Goal: Answer question/provide support: Answer question/provide support

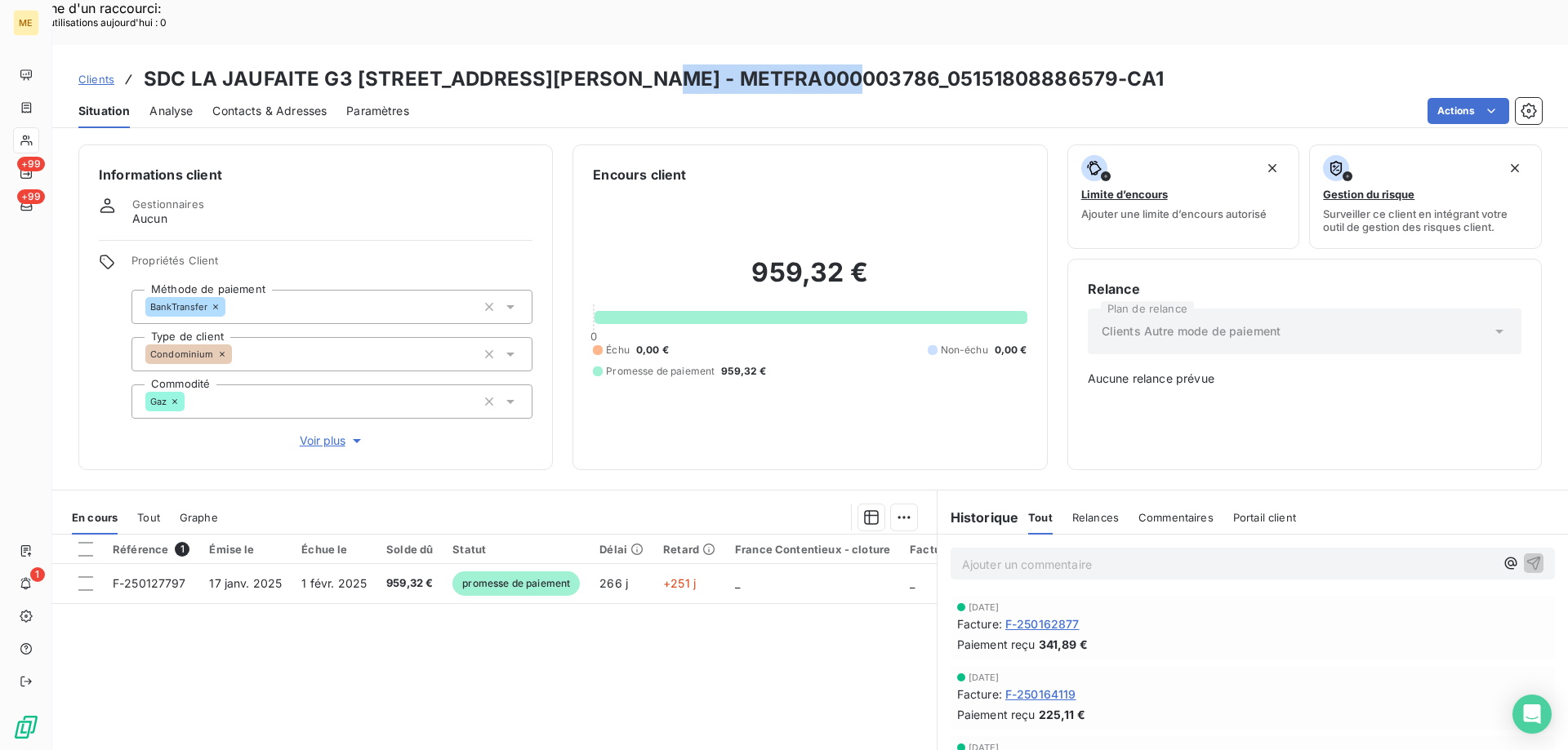
scroll to position [245, 0]
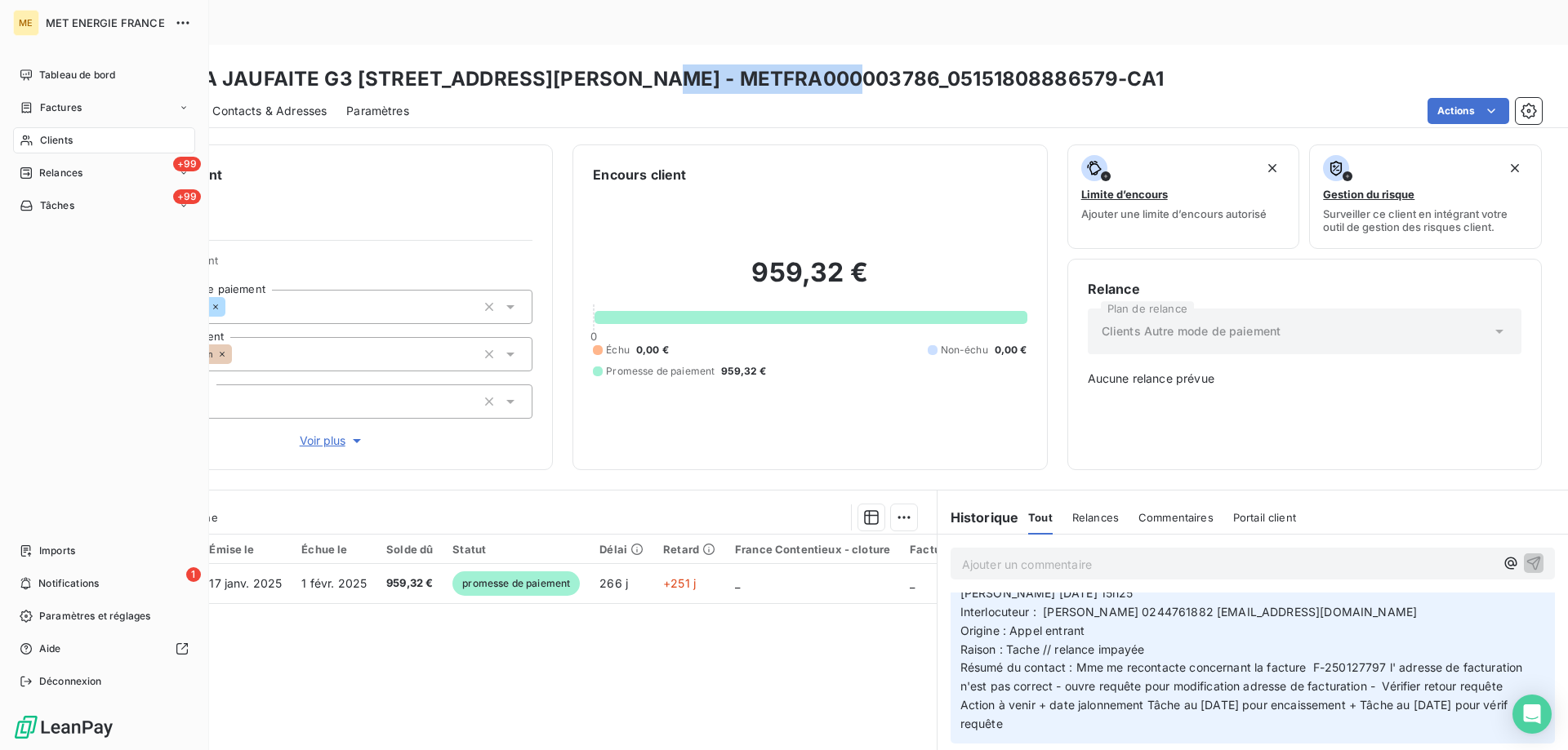
click at [34, 140] on div "Clients" at bounding box center [104, 140] width 182 height 26
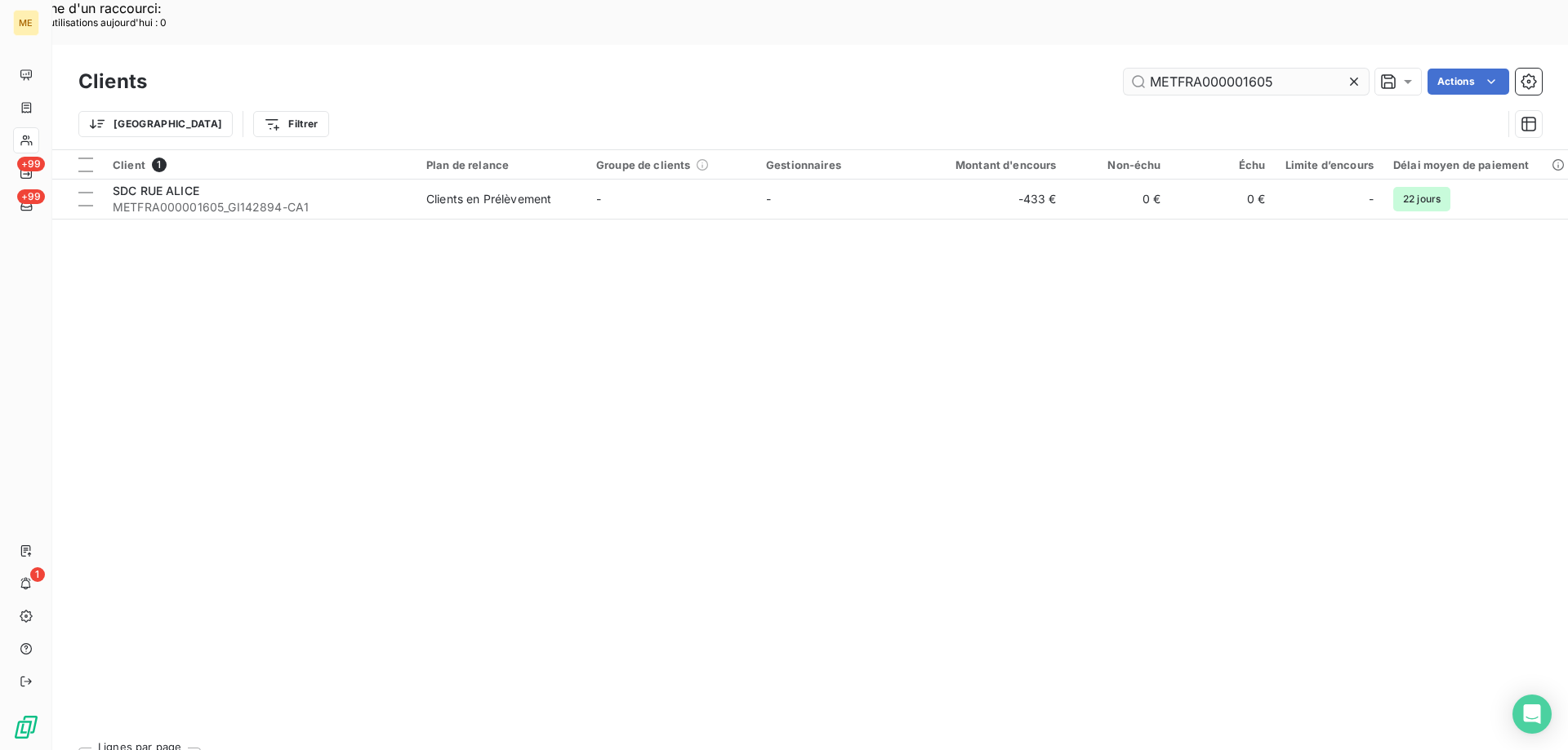
click at [1215, 68] on input "METFRA000001605" at bounding box center [1247, 81] width 245 height 26
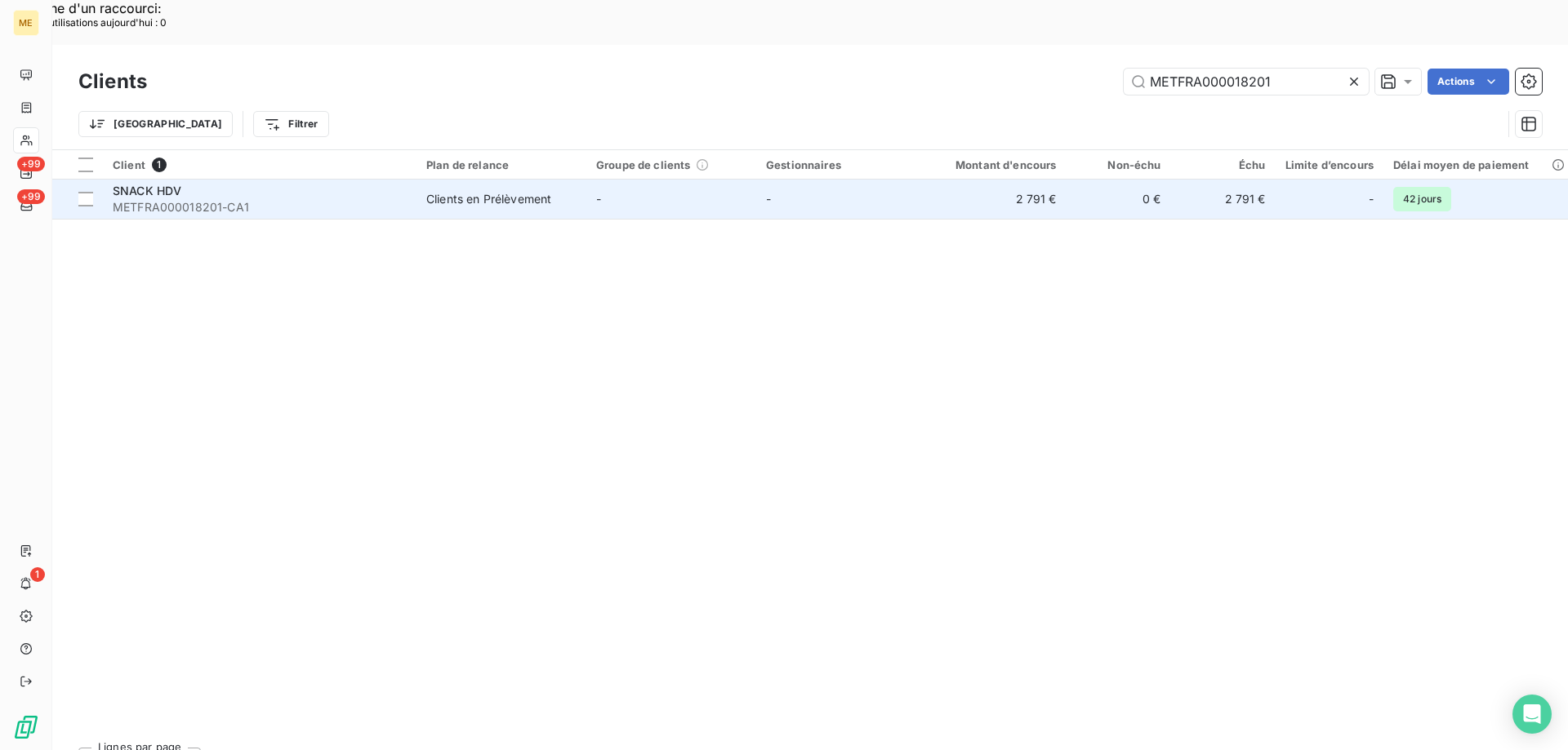
type input "METFRA000018201"
click at [306, 183] on div "SNACK HDV" at bounding box center [259, 190] width 294 height 16
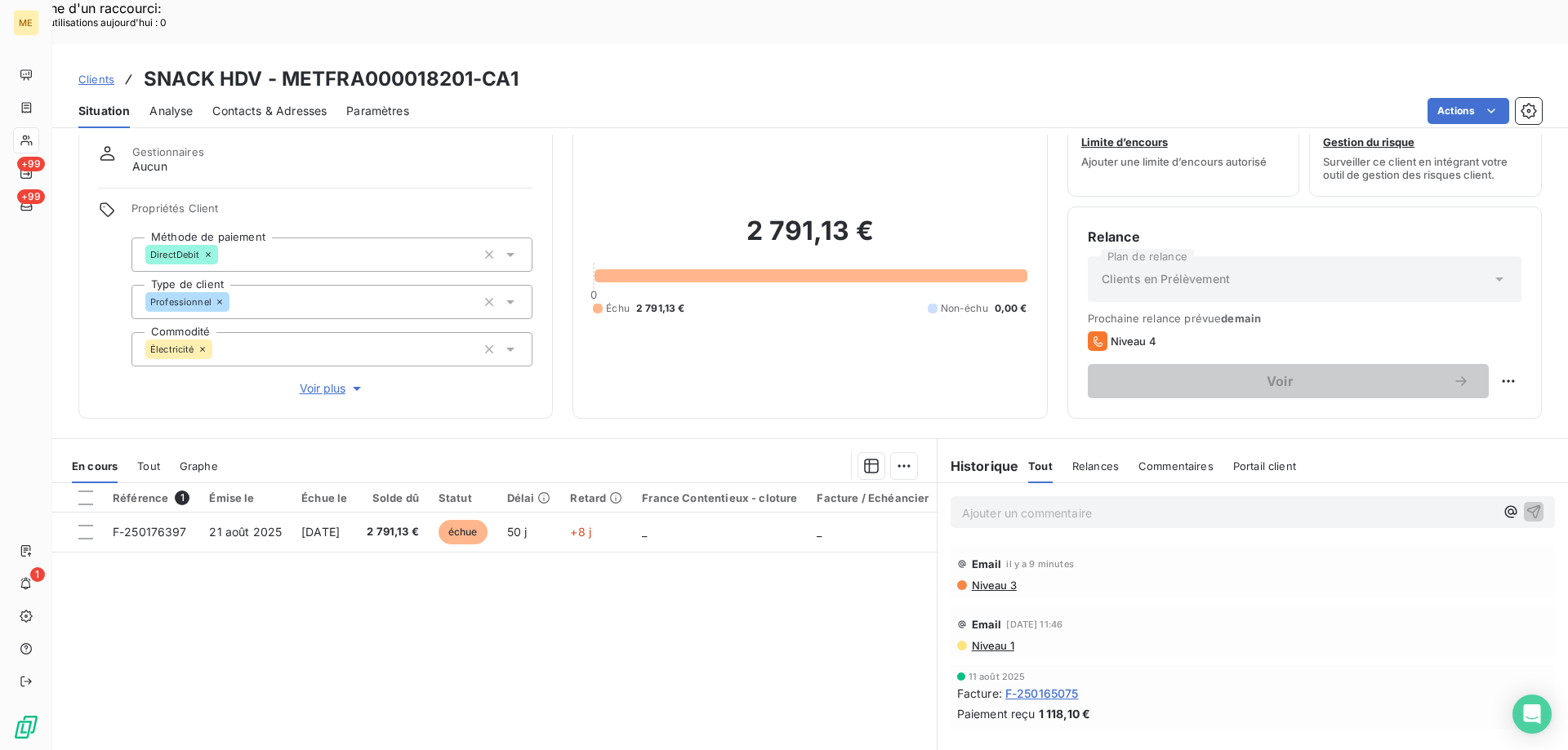
scroll to position [82, 0]
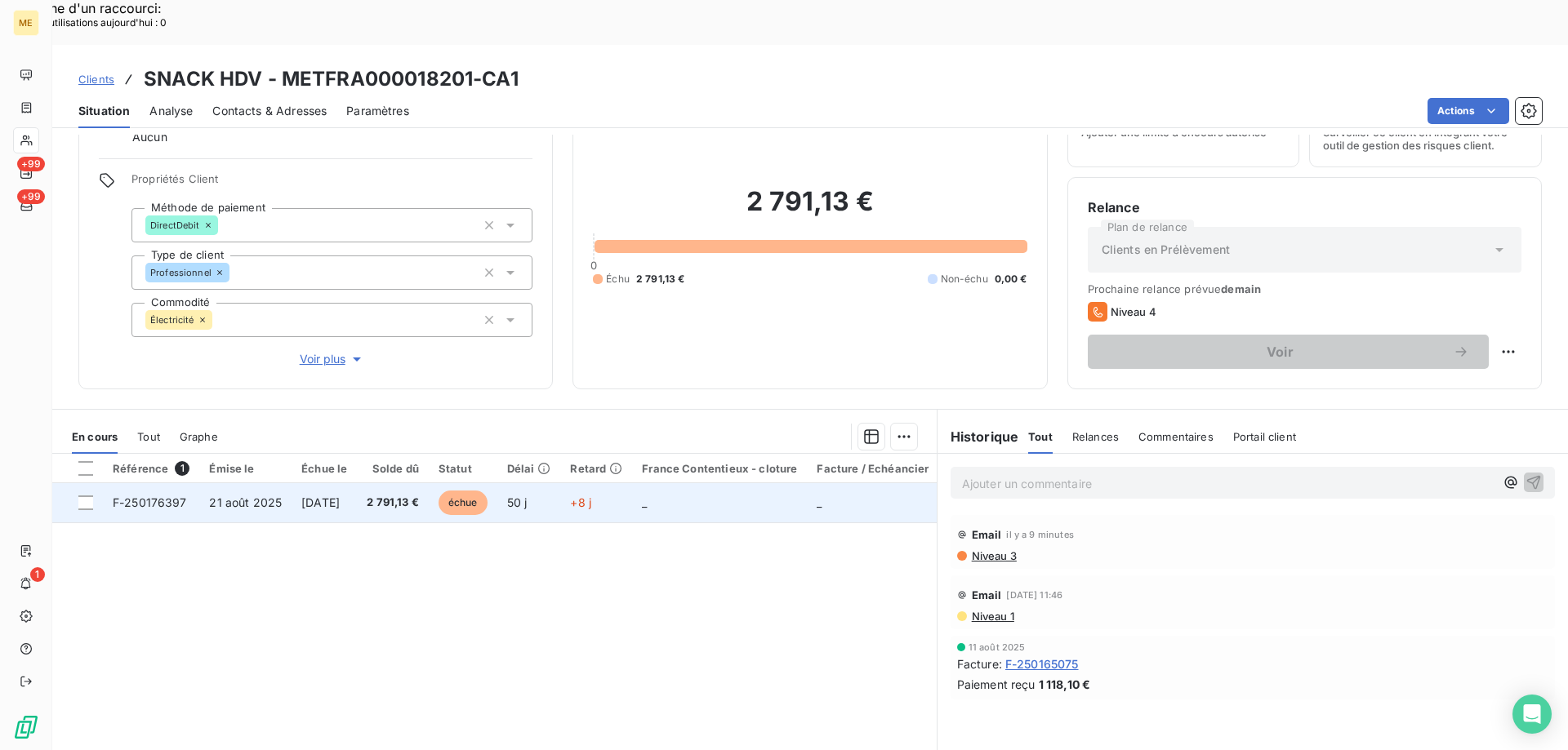
click at [330, 495] on span "[DATE]" at bounding box center [320, 502] width 38 height 14
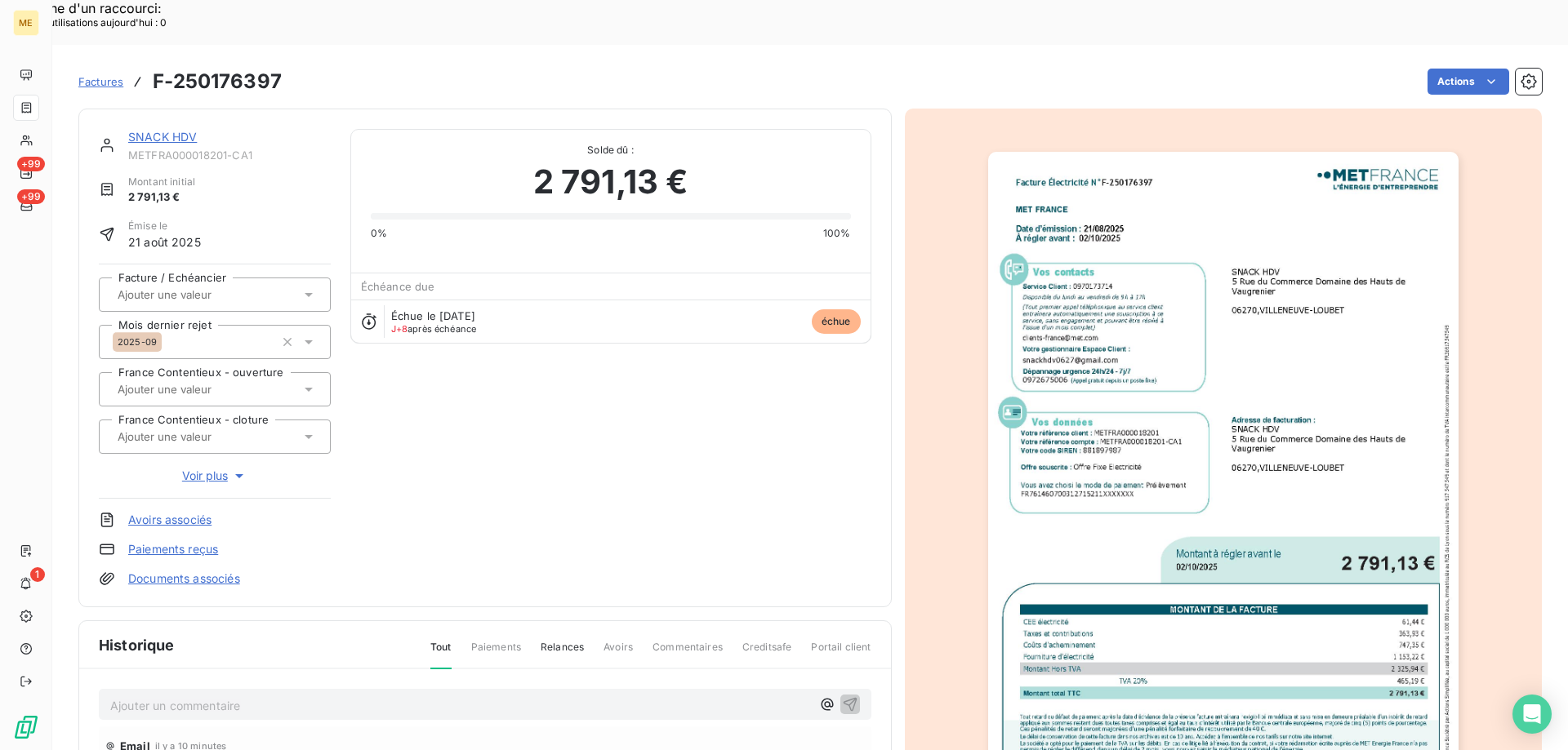
click at [157, 130] on link "SNACK HDV" at bounding box center [163, 137] width 68 height 14
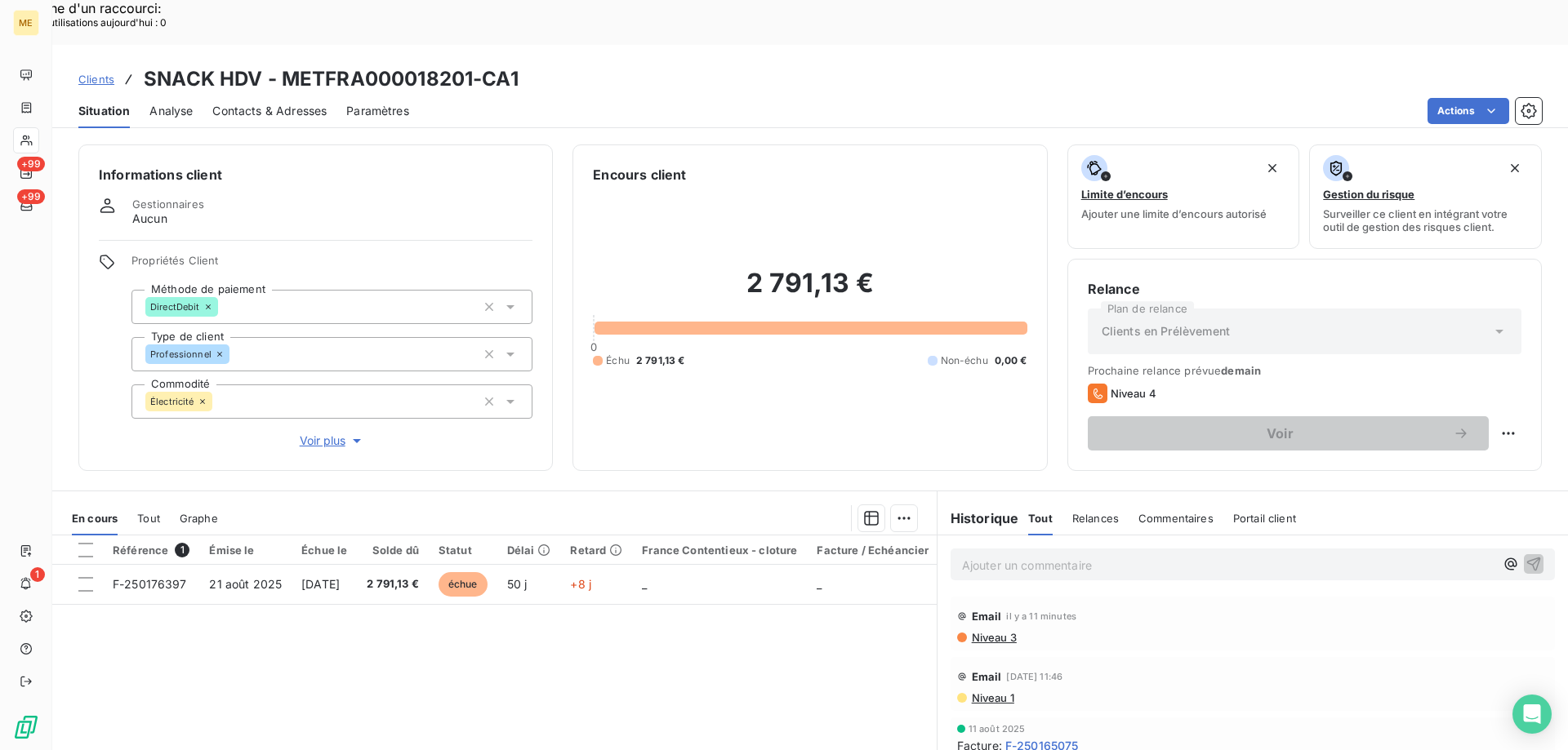
click at [116, 589] on div "Référence 1 Émise le Échue le Solde dû Statut Délai Retard France Contentieux -…" at bounding box center [494, 692] width 884 height 315
click at [277, 644] on div "Référence 1 Émise le Échue le Solde dû Statut Délai Retard France Contentieux -…" at bounding box center [494, 692] width 884 height 315
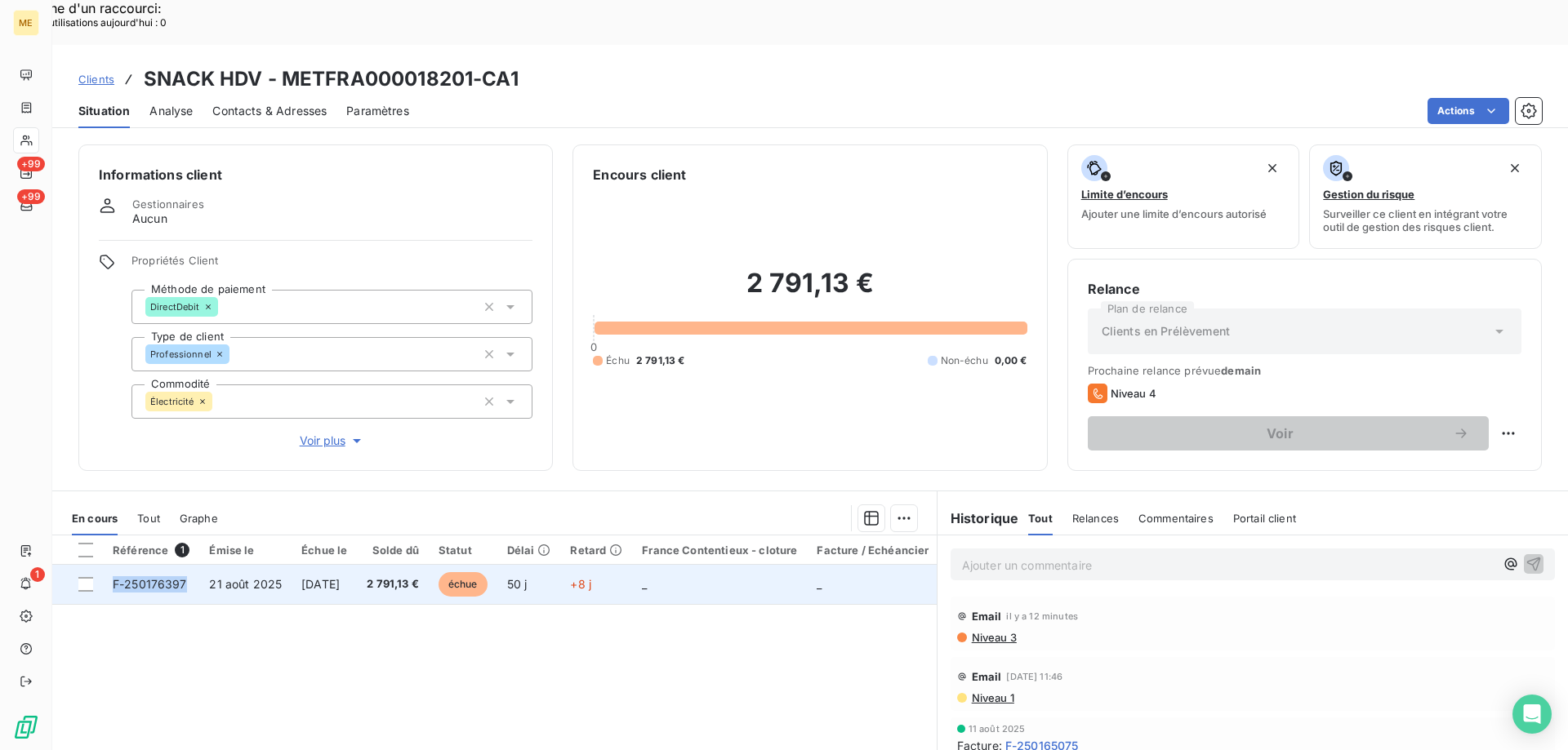
copy span "F-250176397"
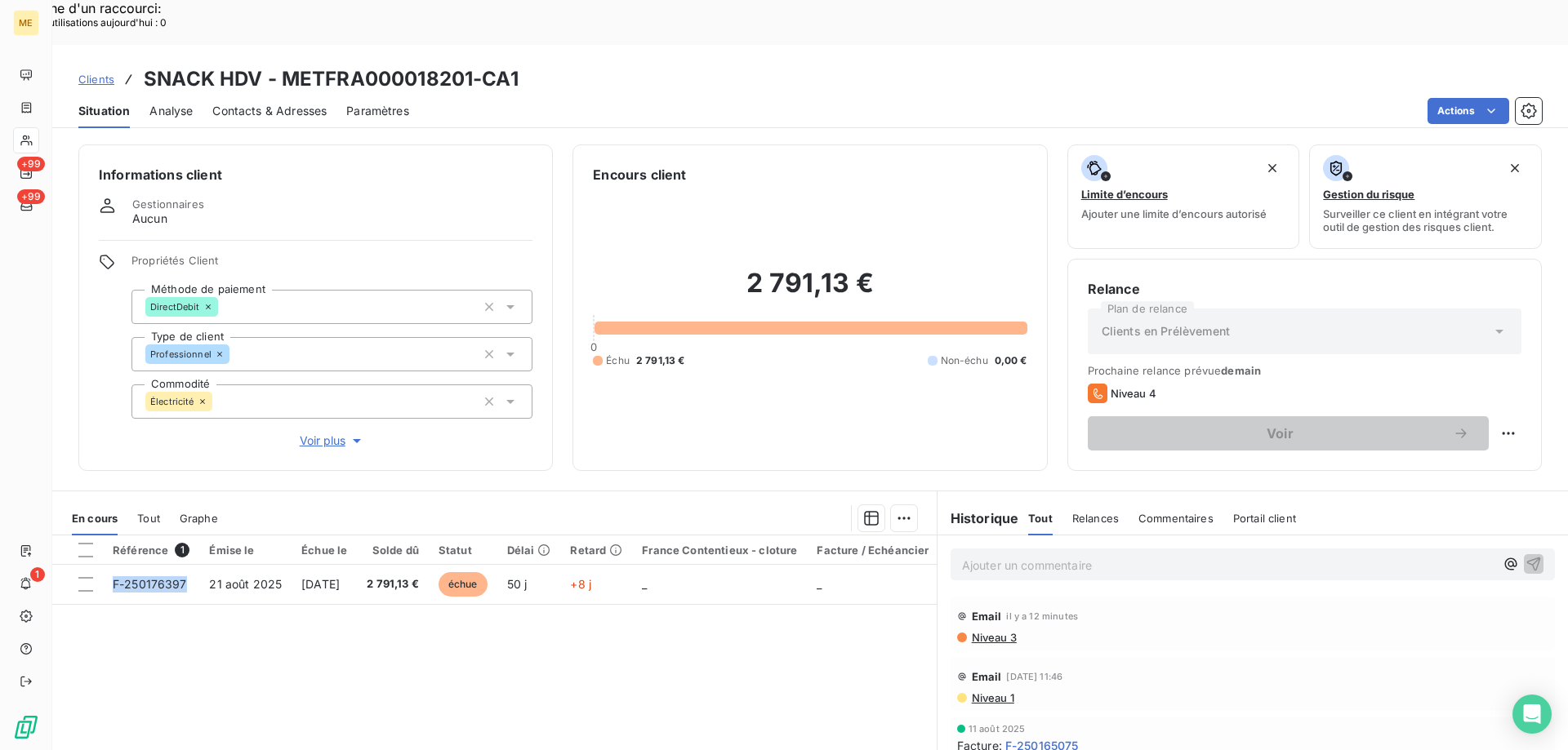
drag, startPoint x: 189, startPoint y: 536, endPoint x: 130, endPoint y: 586, distance: 77.3
click at [130, 586] on div "Référence 1 Émise le Échue le Solde dû Statut Délai Retard France Contentieux -…" at bounding box center [494, 692] width 884 height 315
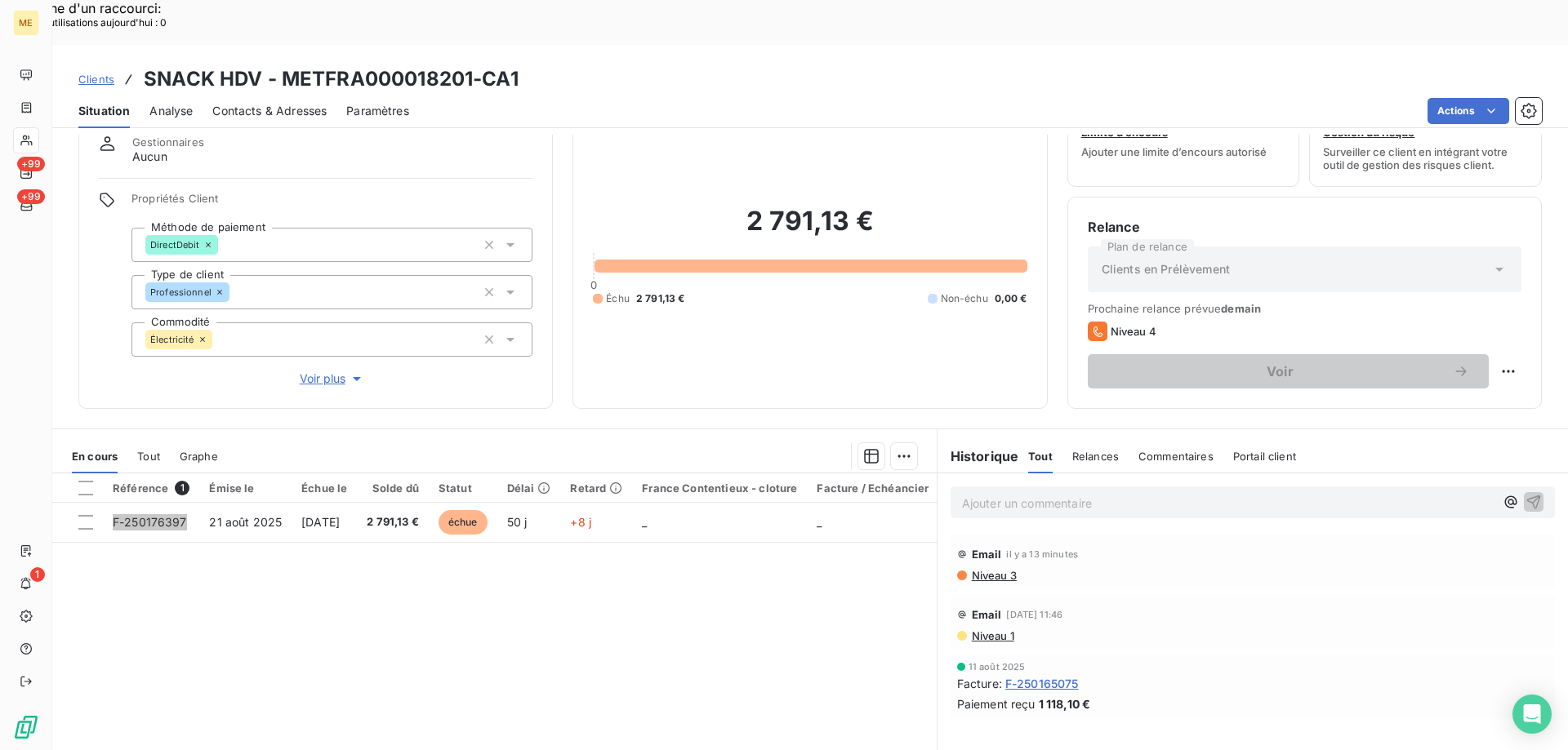
scroll to position [104, 0]
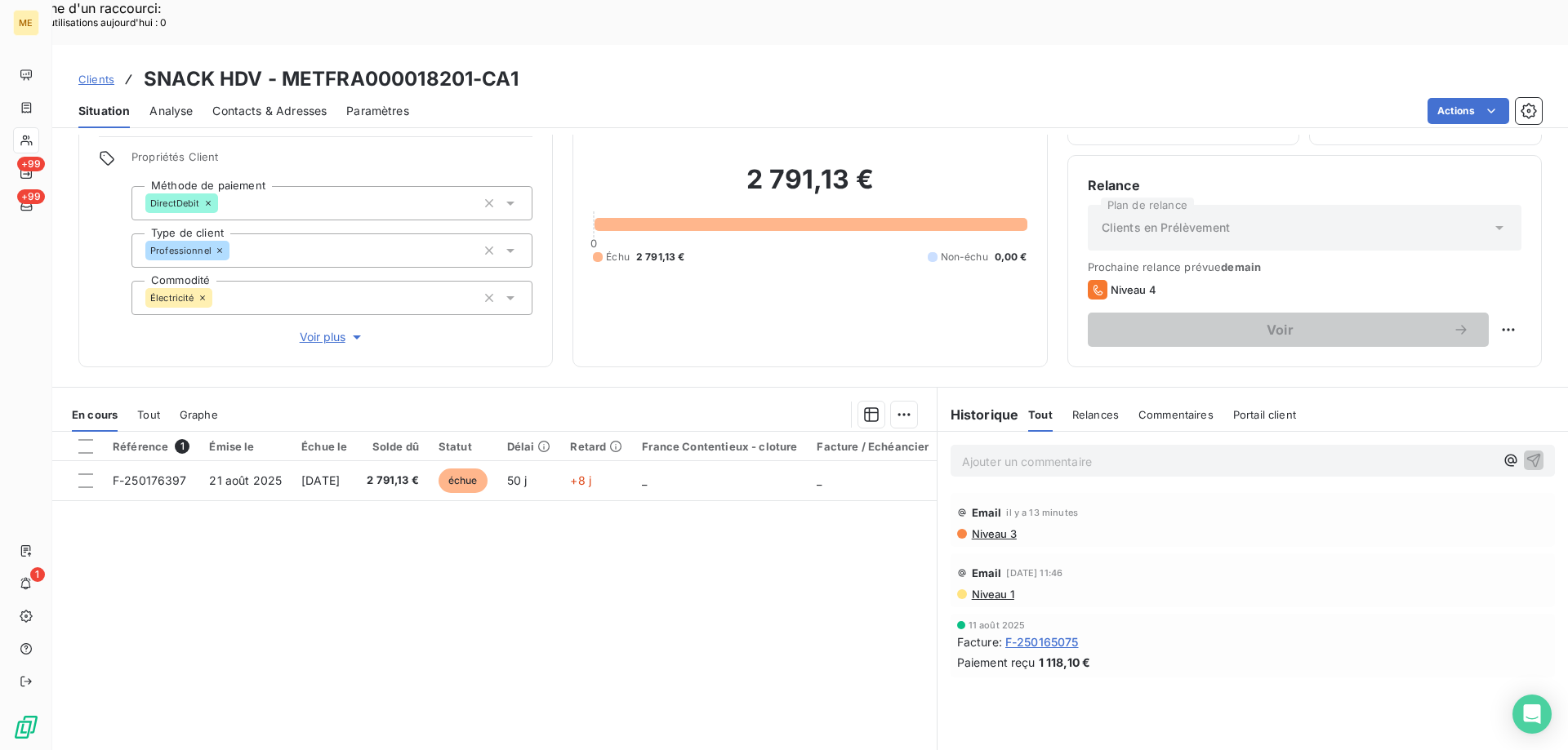
click at [974, 528] on span "Niveau 3" at bounding box center [993, 534] width 47 height 13
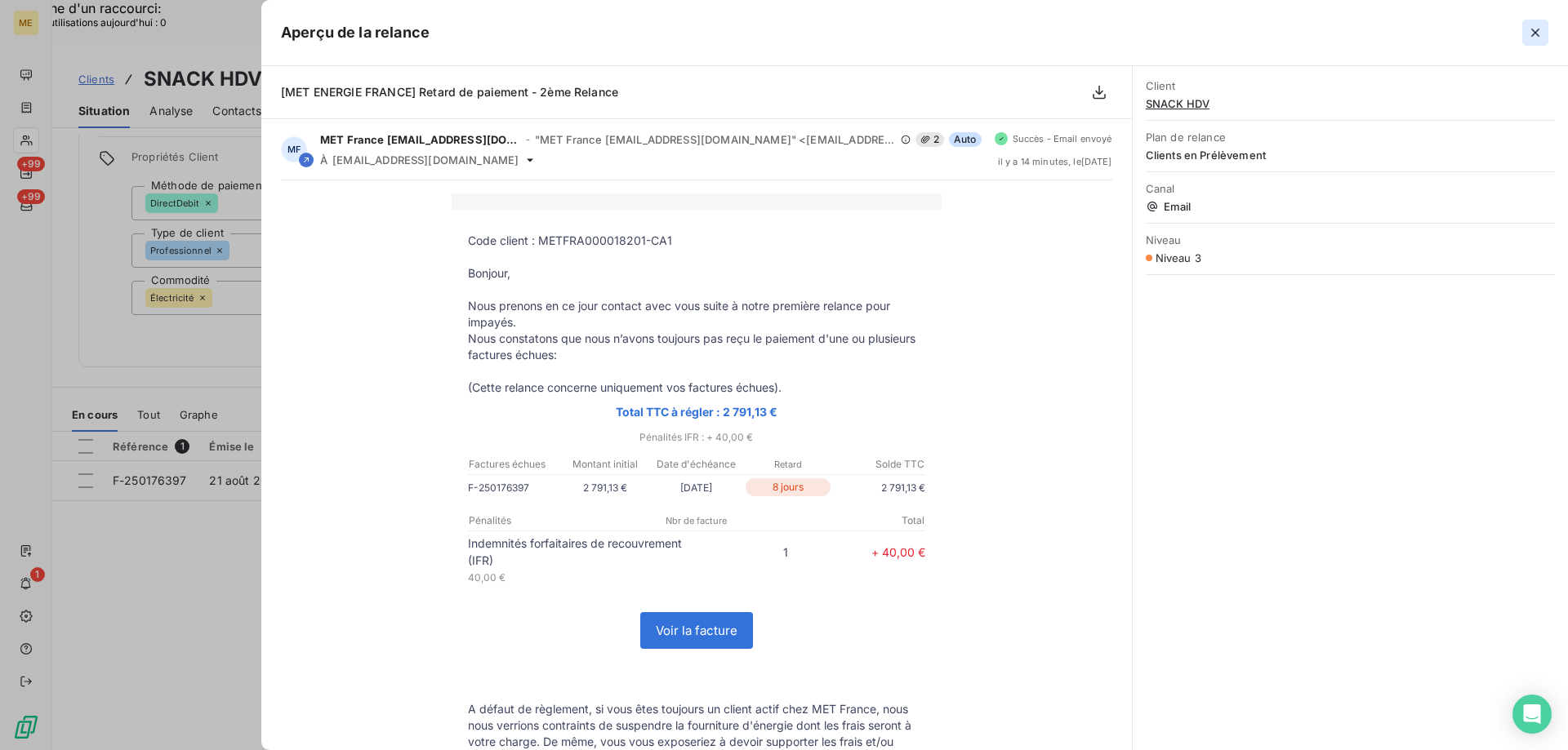
click at [1528, 37] on icon "button" at bounding box center [1535, 32] width 16 height 16
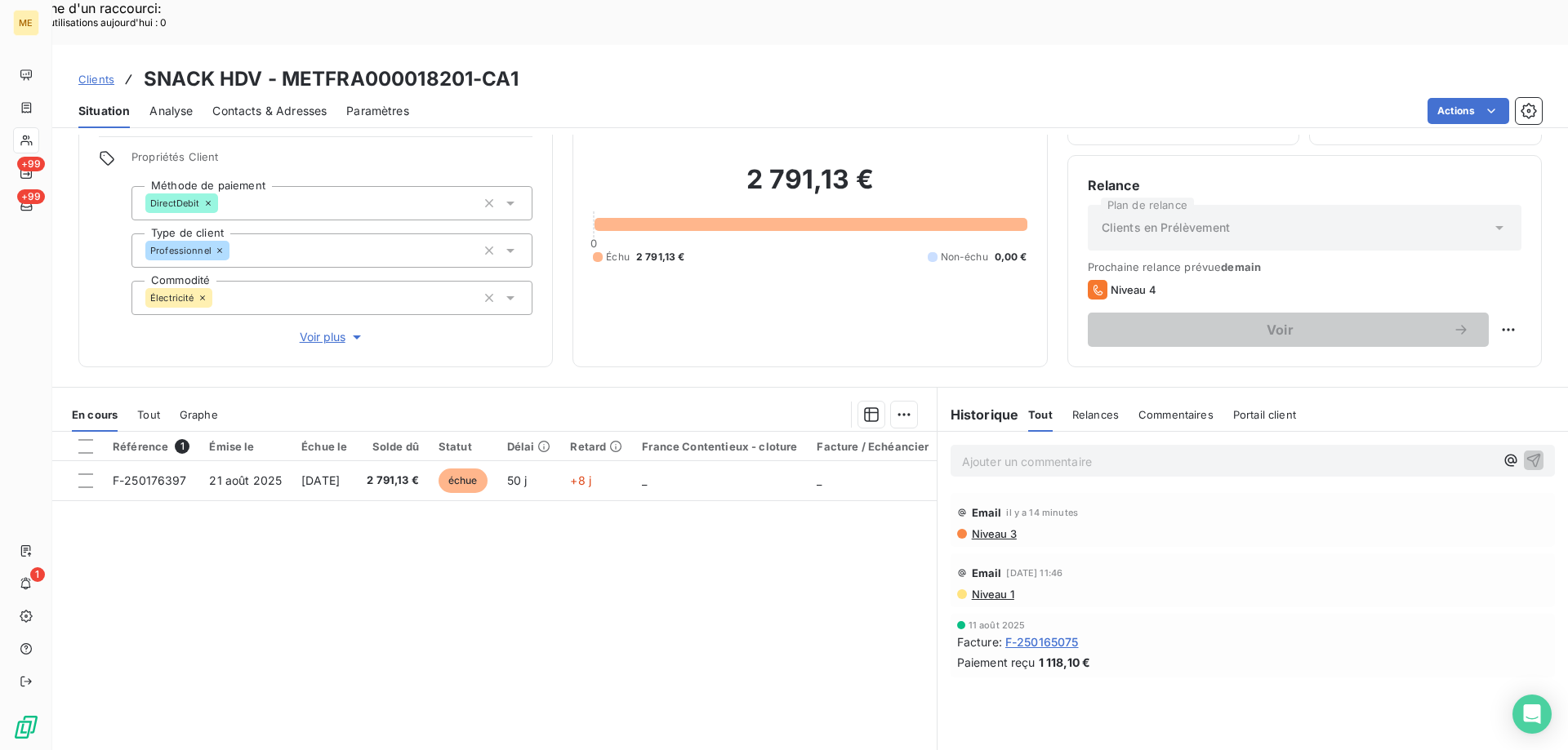
click at [840, 512] on div "Référence 1 Émise le Échue le Solde dû Statut Délai Retard France Contentieux -…" at bounding box center [494, 588] width 884 height 315
click at [252, 103] on span "Contacts & Adresses" at bounding box center [269, 110] width 114 height 16
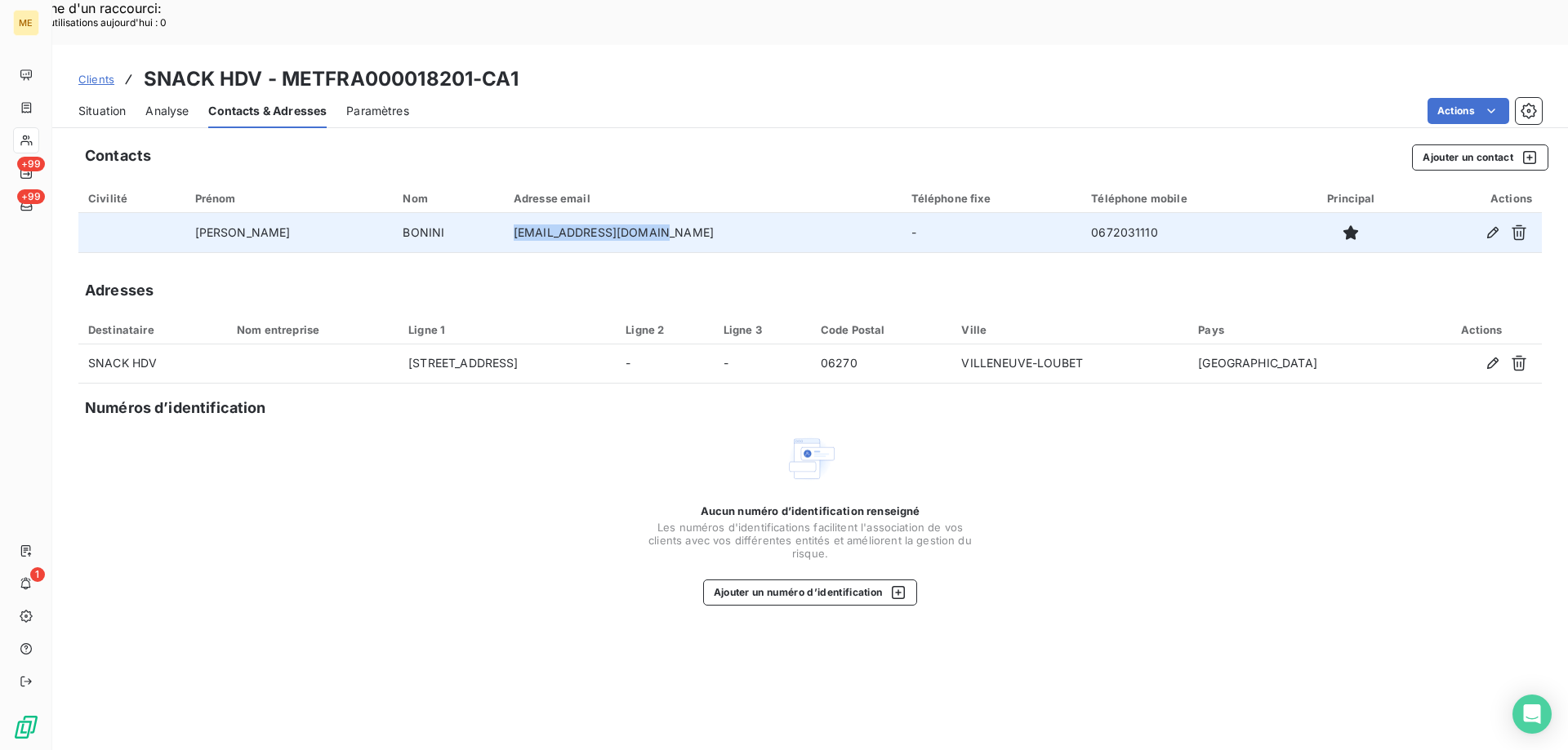
copy td "snackhdv0627@gmail.com"
drag, startPoint x: 625, startPoint y: 187, endPoint x: 455, endPoint y: 193, distance: 170.1
click at [504, 213] on td "snackhdv0627@gmail.com" at bounding box center [703, 232] width 397 height 39
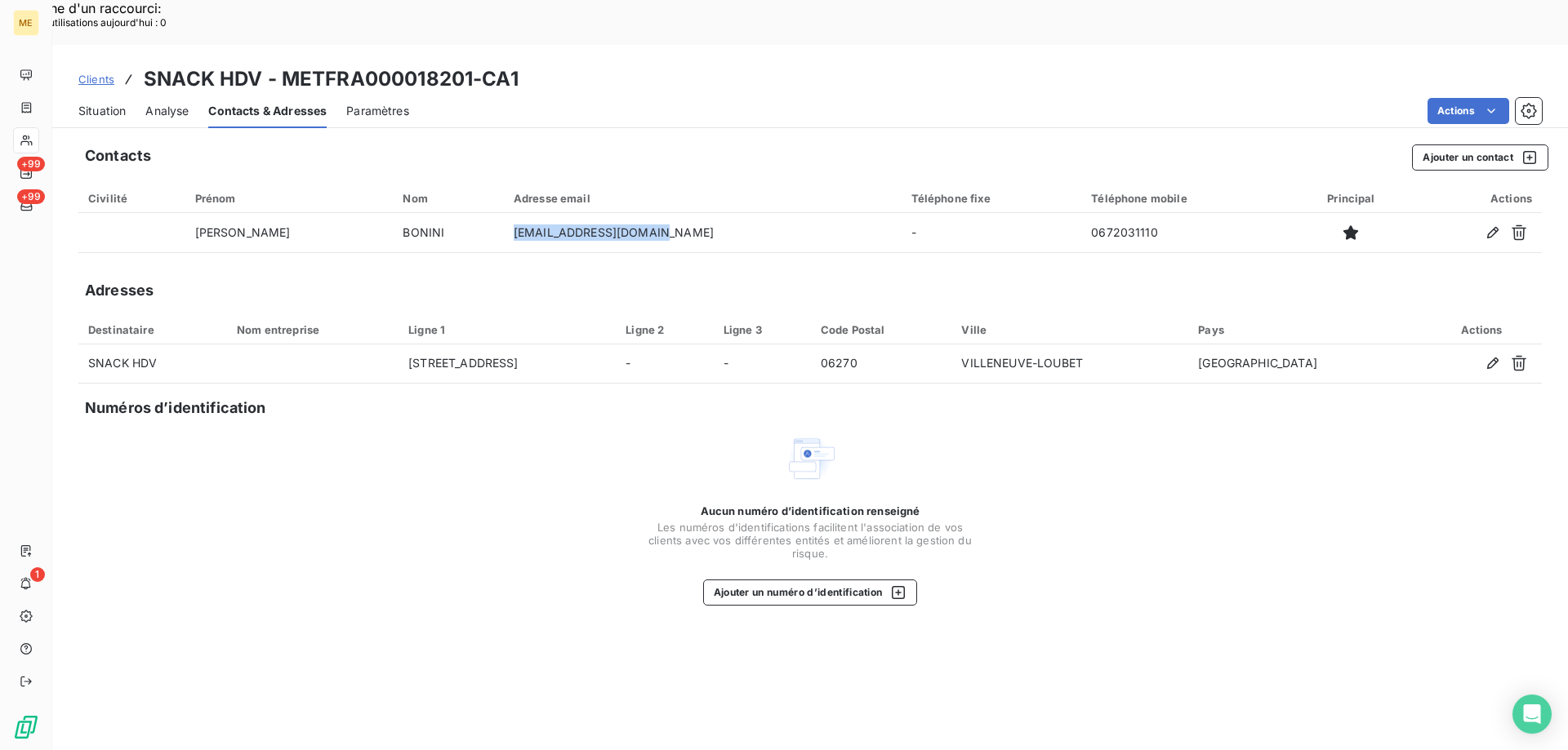
click at [109, 103] on span "Situation" at bounding box center [102, 110] width 48 height 16
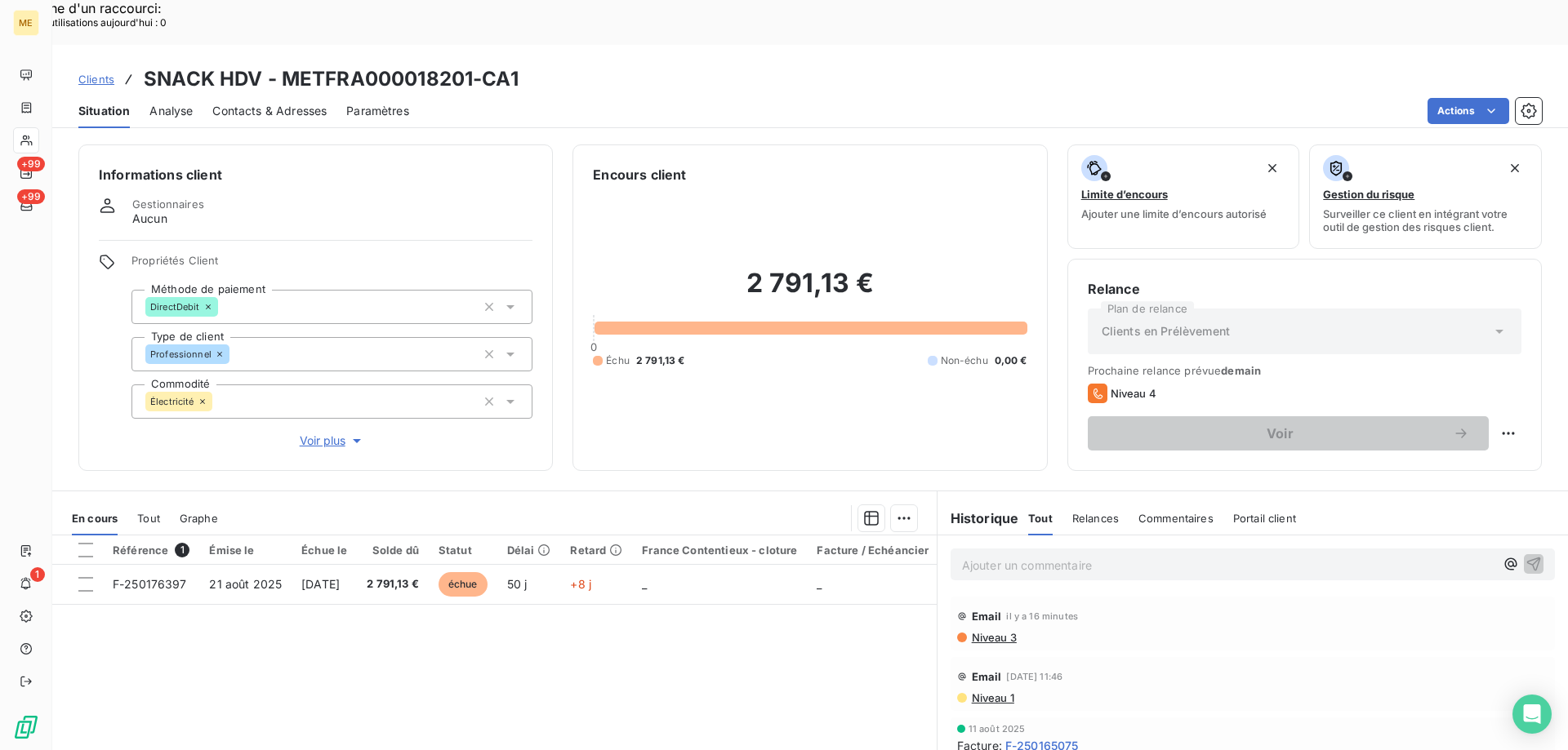
click at [997, 691] on span "Niveau 1" at bounding box center [992, 698] width 44 height 13
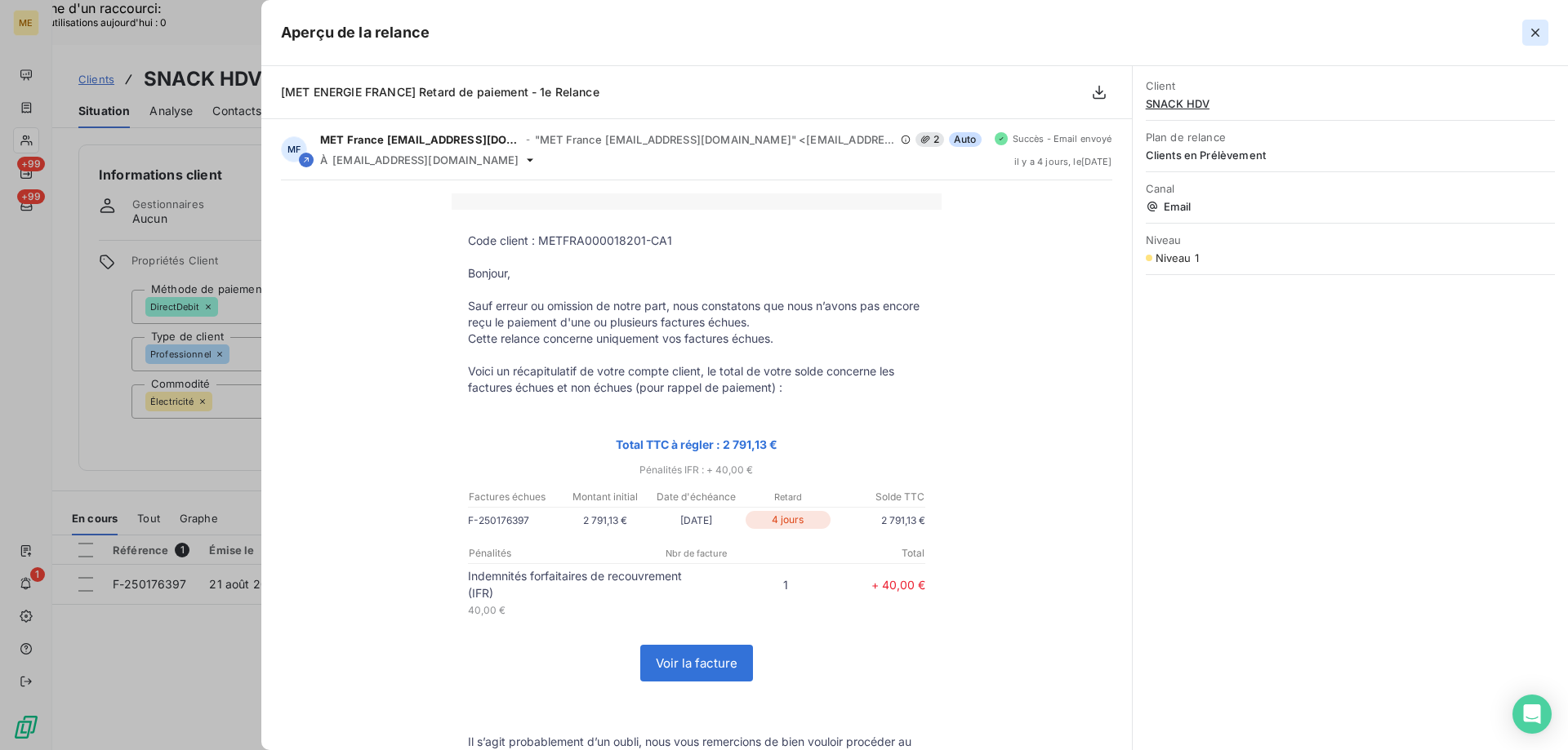
click at [1533, 26] on icon "button" at bounding box center [1535, 32] width 16 height 16
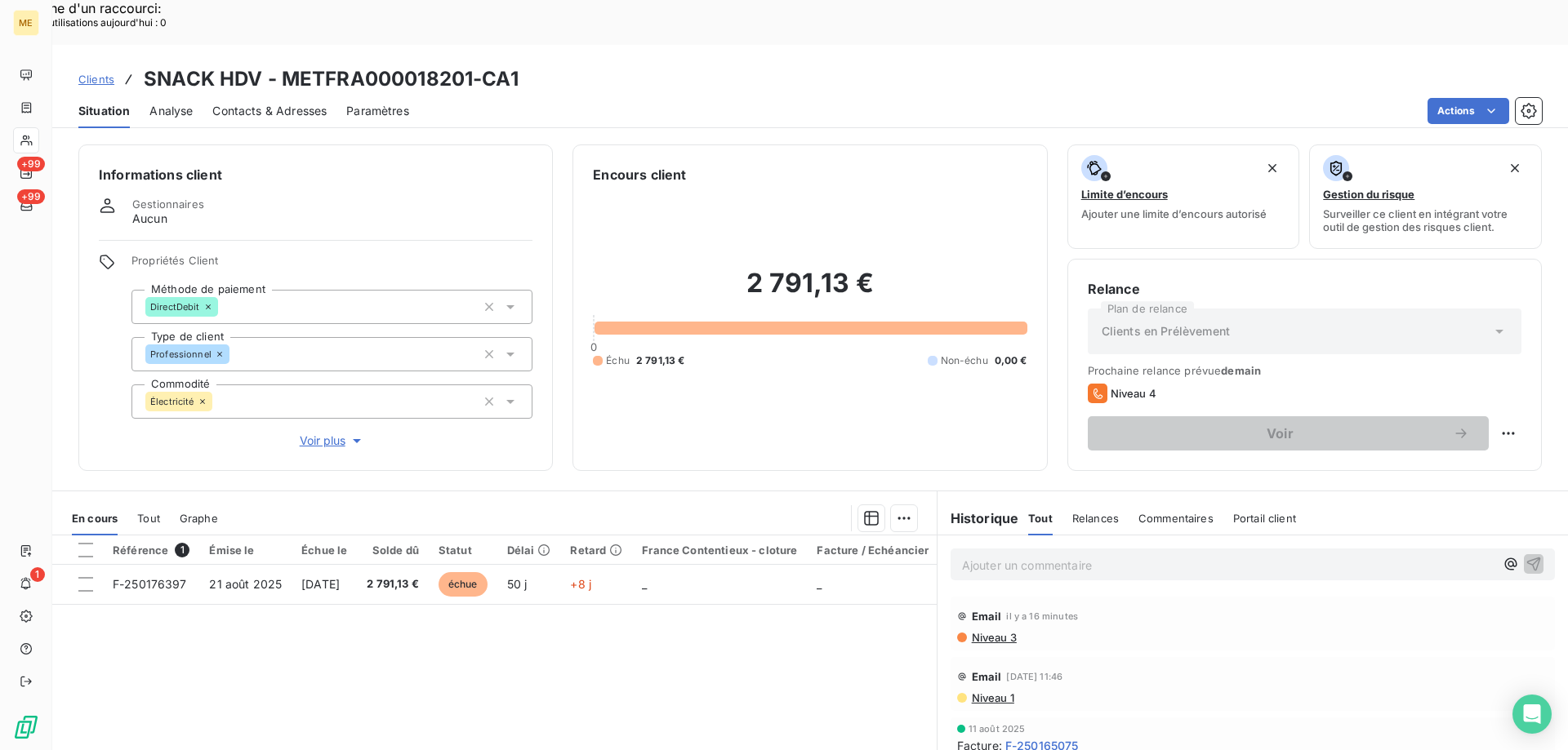
click at [1049, 555] on p "Ajouter un commentaire ﻿" at bounding box center [1229, 565] width 532 height 20
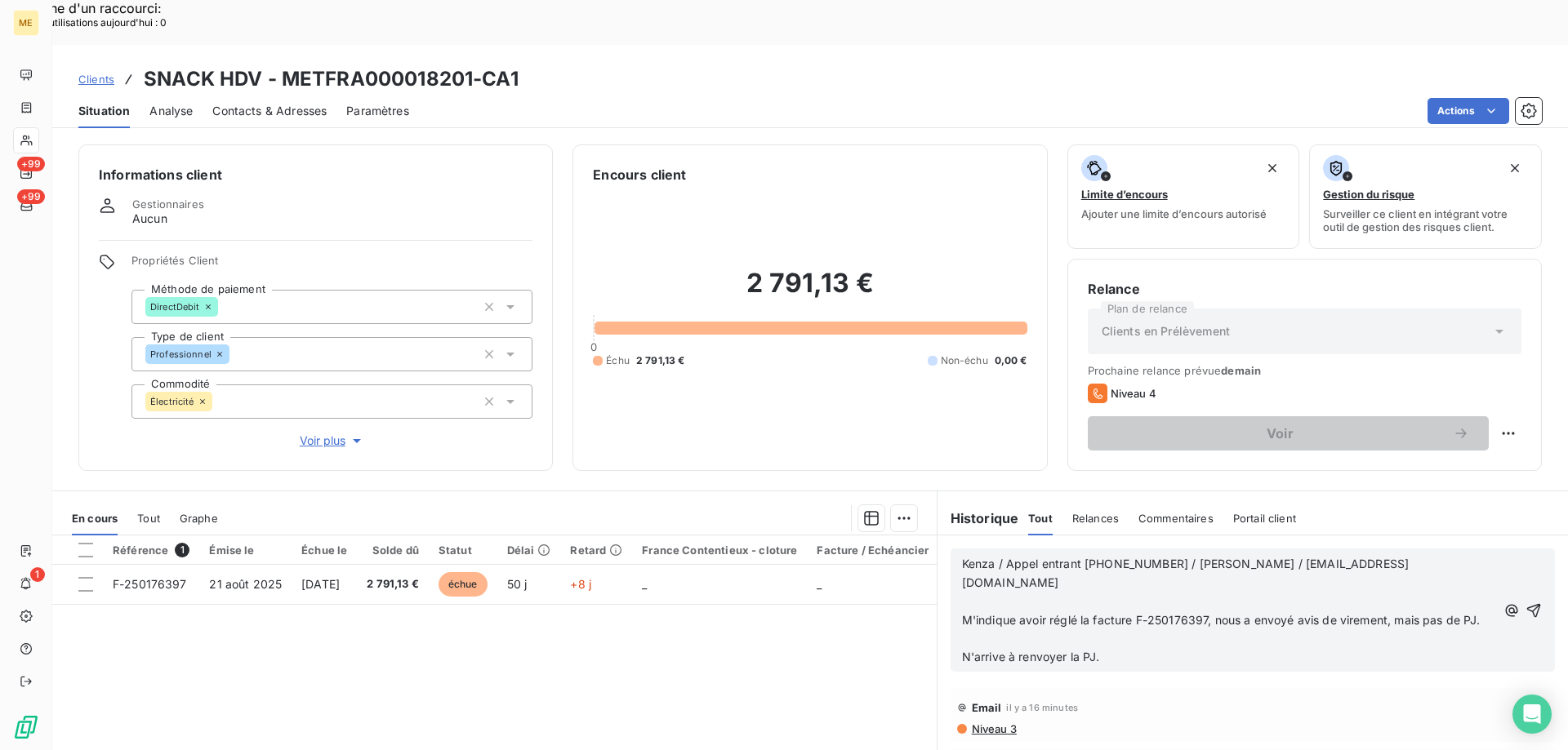
click at [1203, 648] on p "N'arrive à renvoyer la PJ." at bounding box center [1229, 658] width 533 height 19
click at [1400, 592] on p "﻿" at bounding box center [1229, 602] width 533 height 19
click at [986, 557] on span "Kenza / Appel entrant 640615142 / M. BONINI / snackhdv0627@gmail.com" at bounding box center [1186, 573] width 448 height 32
click at [1127, 648] on p "N'arrive à renvoyer la PJ." at bounding box center [1229, 658] width 533 height 19
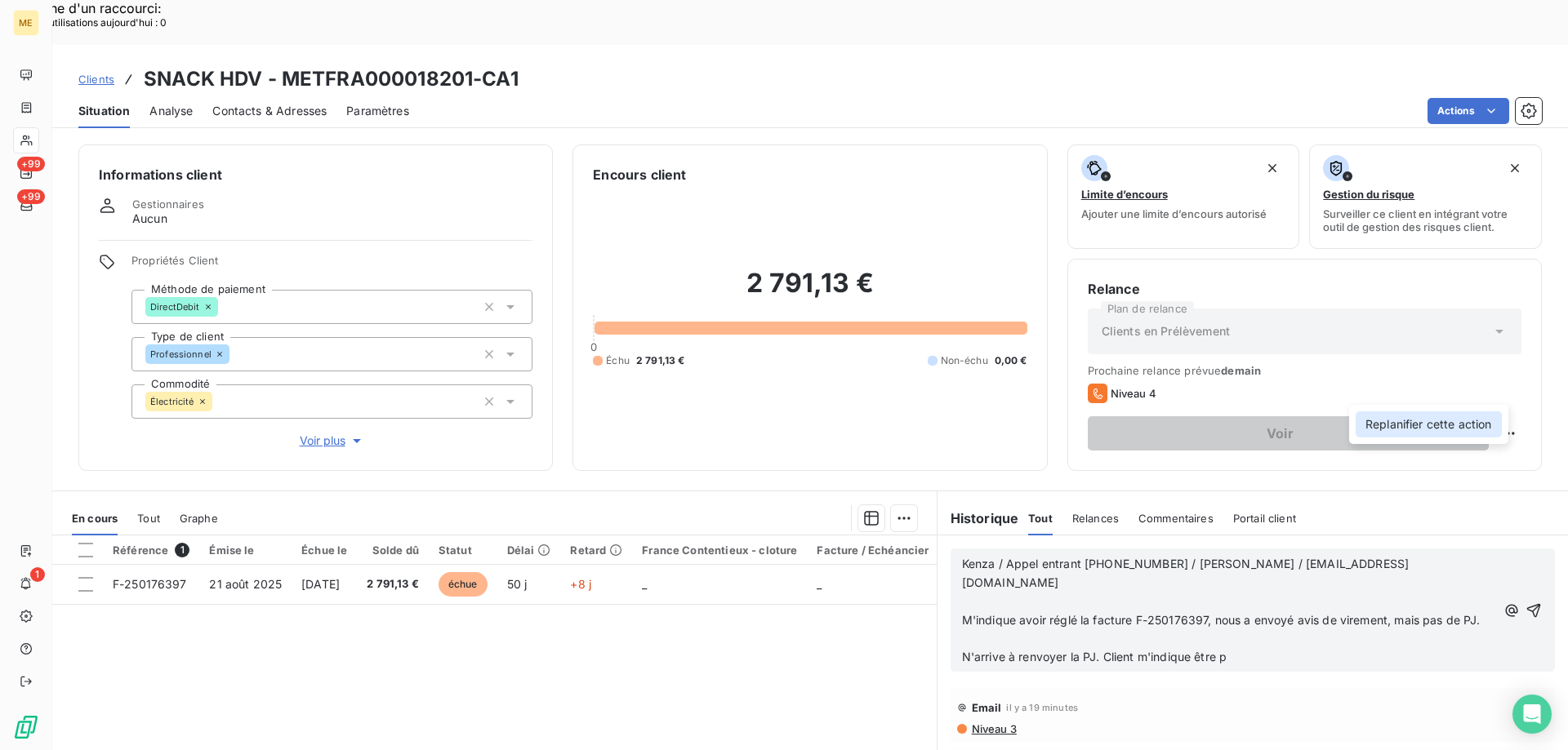
click at [1473, 415] on div "Replanifier cette action" at bounding box center [1428, 424] width 146 height 26
select select "9"
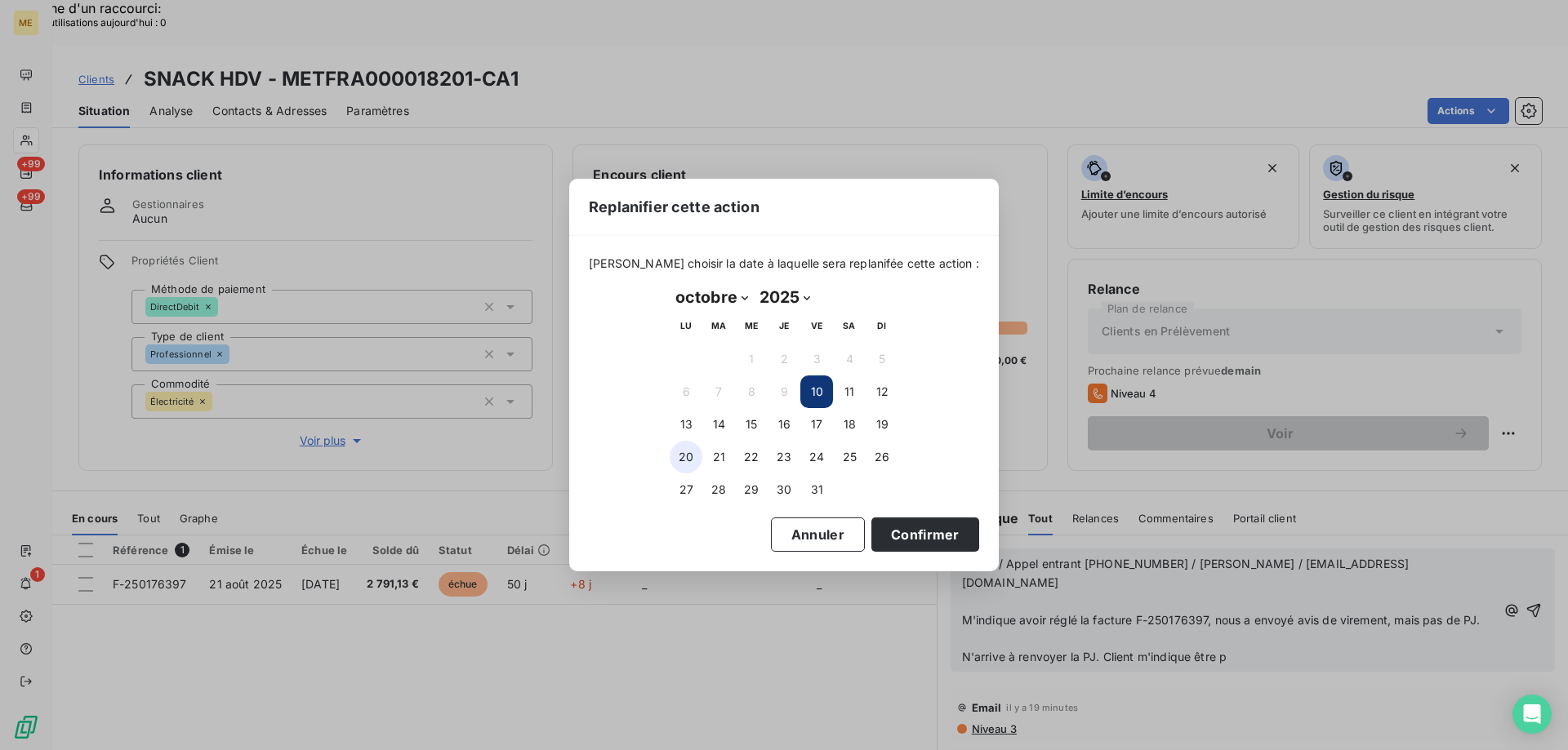
click at [684, 456] on button "20" at bounding box center [686, 457] width 32 height 32
click at [893, 523] on button "Confirmer" at bounding box center [924, 534] width 107 height 34
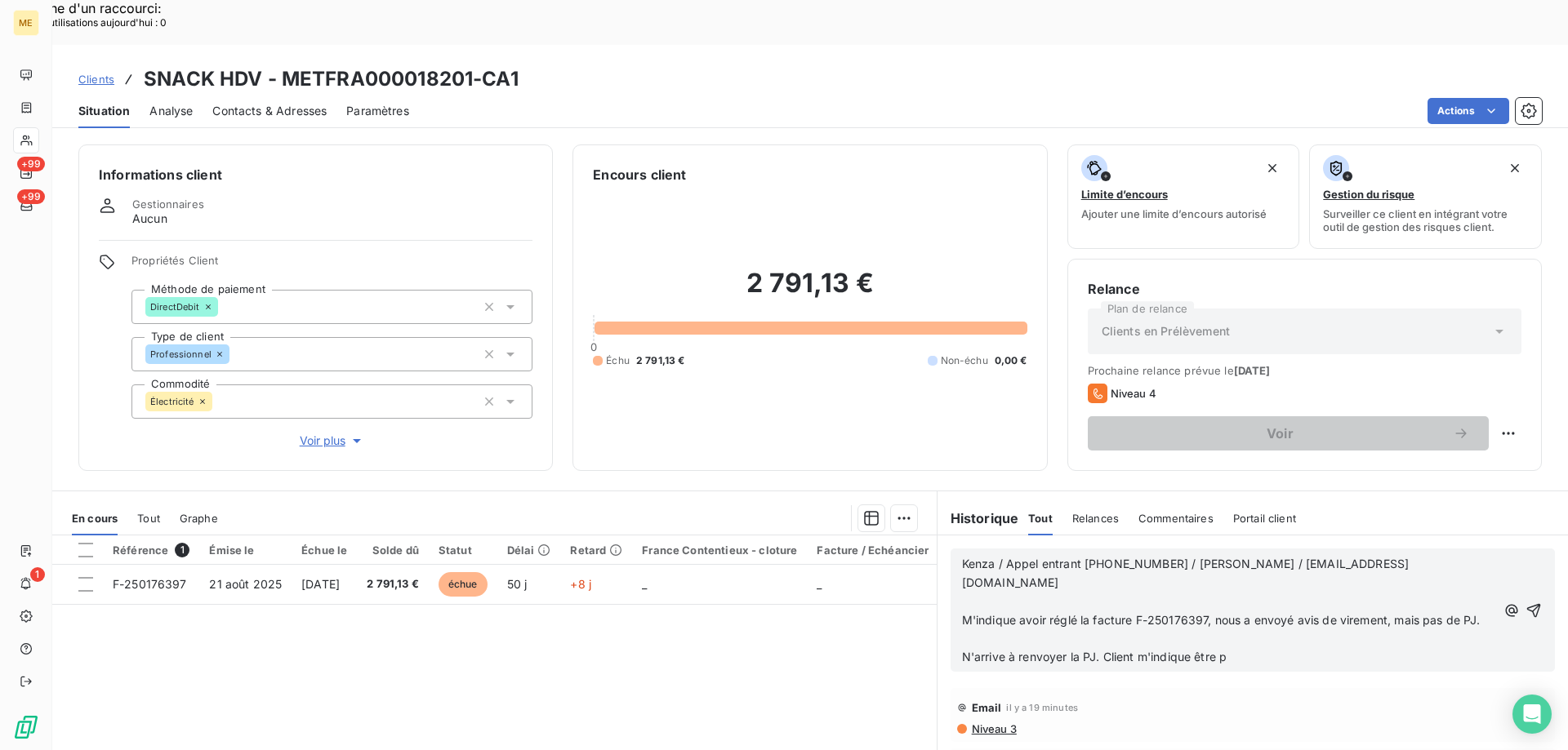
click at [1303, 648] on p "N'arrive à renvoyer la PJ. Client m'indique être p" at bounding box center [1229, 658] width 533 height 19
click at [1294, 648] on p "N'arrive à renvoyer la PJ. Client m'indique être hospitalisé" at bounding box center [1229, 658] width 533 height 19
click at [1113, 648] on p "N'arrive à renvoyer la PJ. Client m'indique être hospitalisé" at bounding box center [1229, 658] width 533 height 19
click at [1267, 649] on span "N'arrive à renvoyer la PJ. Client m'indique être hospitalisé" at bounding box center [1119, 656] width 315 height 14
click at [1273, 648] on p "N'arrive à renvoyer la PJ. Client m'indique être hospitalisé" at bounding box center [1229, 658] width 533 height 19
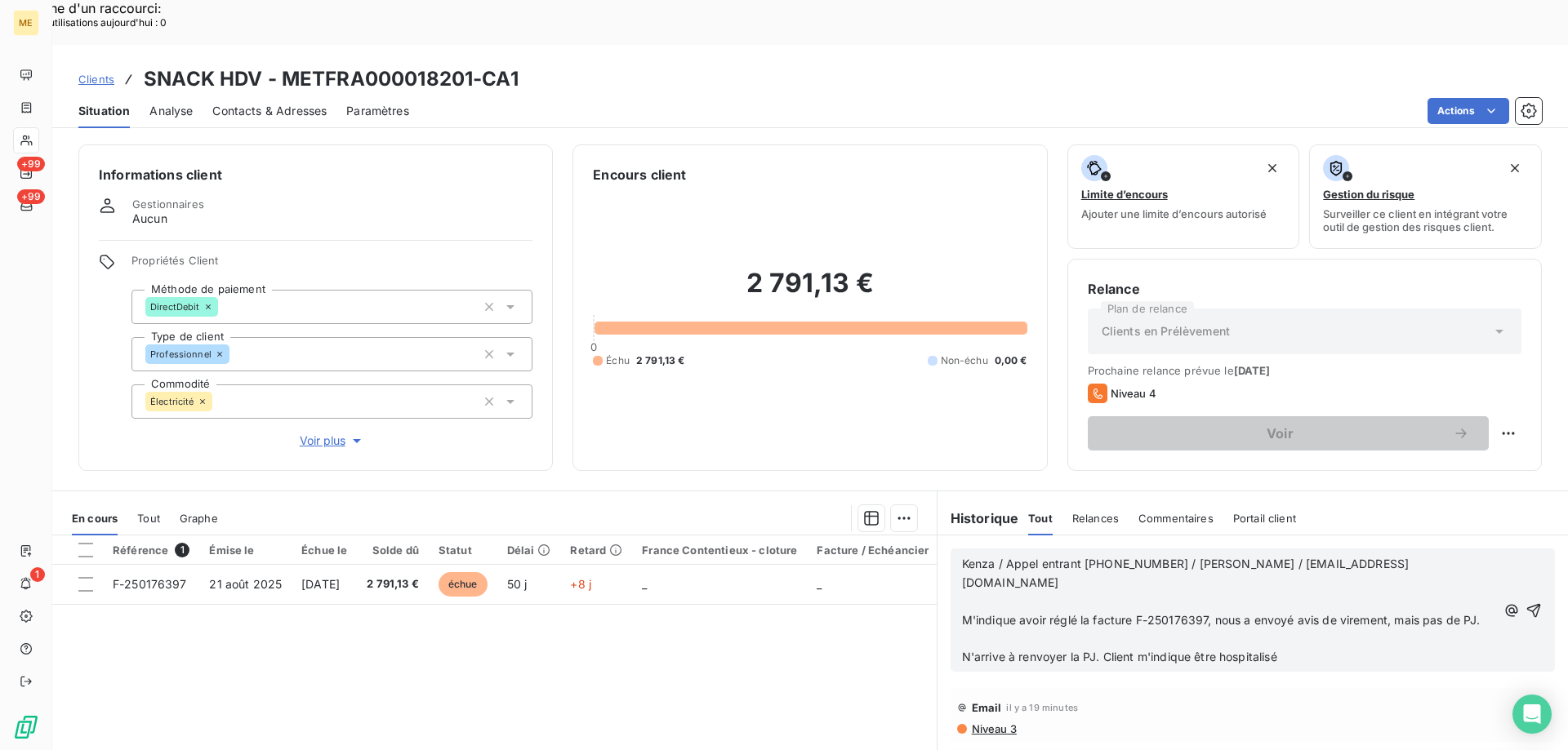
click at [1288, 648] on p "N'arrive à renvoyer la PJ. Client m'indique être hospitalisé" at bounding box center [1229, 658] width 533 height 19
drag, startPoint x: 1265, startPoint y: 592, endPoint x: 1212, endPoint y: 589, distance: 53.1
click at [1212, 648] on p "N'arrive à renvoyer la PJ. Client m'indique être hospitalisé" at bounding box center [1229, 658] width 533 height 19
click at [1200, 613] on span "M'indique avoir réglé la facture F-250176397, nous a envoyé avis de virement, m…" at bounding box center [1221, 620] width 518 height 14
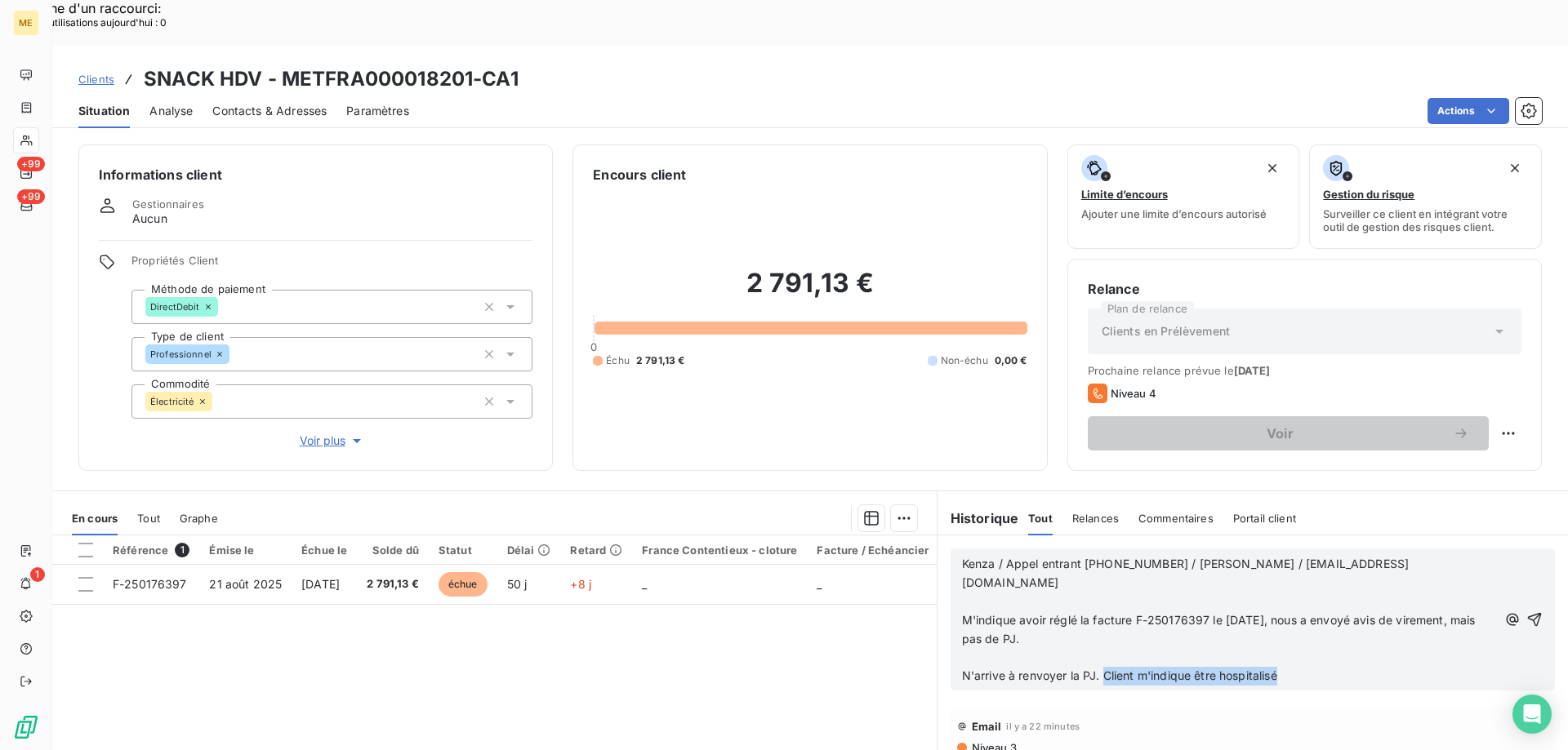
drag, startPoint x: 1322, startPoint y: 610, endPoint x: 1094, endPoint y: 615, distance: 228.1
click at [1094, 667] on p "N'arrive à renvoyer la PJ. Client m'indique être hospitalisé" at bounding box center [1229, 677] width 535 height 19
click at [1014, 592] on p "﻿" at bounding box center [1229, 602] width 535 height 19
click at [1065, 648] on p "﻿" at bounding box center [1229, 658] width 535 height 19
click at [1131, 667] on p "N'arrive à renvoyer la PJ." at bounding box center [1229, 677] width 535 height 19
